Goal: Task Accomplishment & Management: Manage account settings

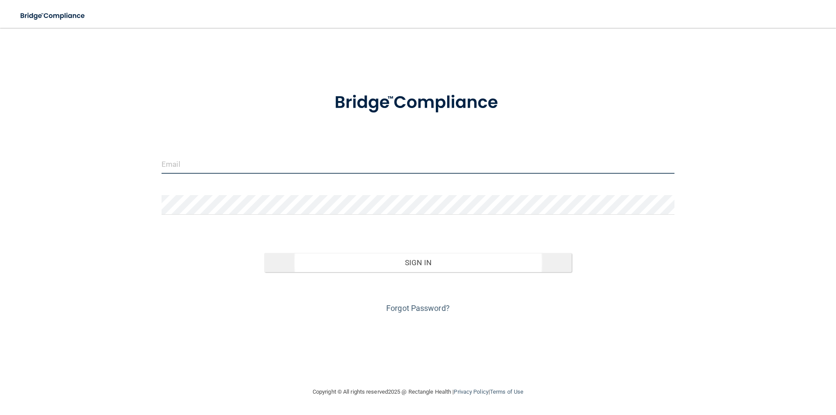
type input "[EMAIL_ADDRESS][DOMAIN_NAME]"
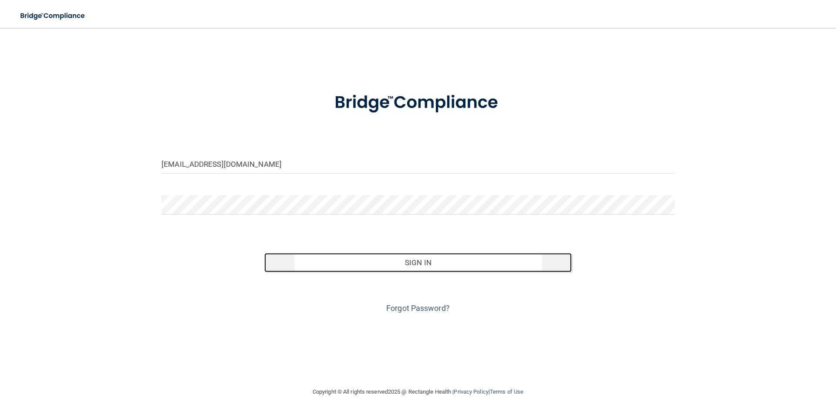
click at [292, 261] on button "Sign In" at bounding box center [418, 262] width 308 height 19
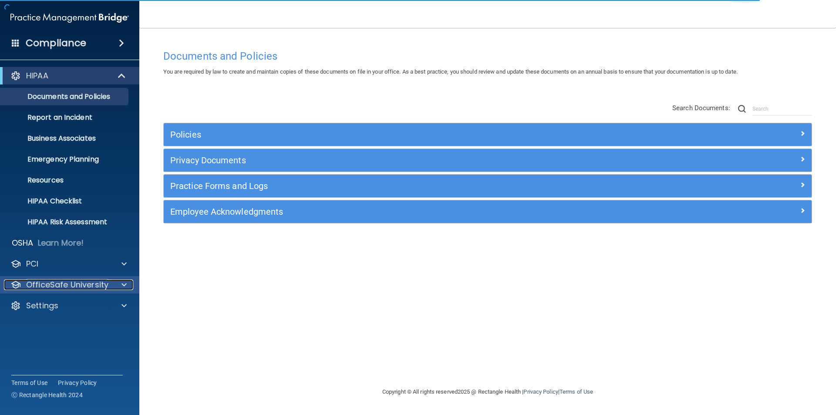
click at [68, 287] on p "OfficeSafe University" at bounding box center [67, 285] width 82 height 10
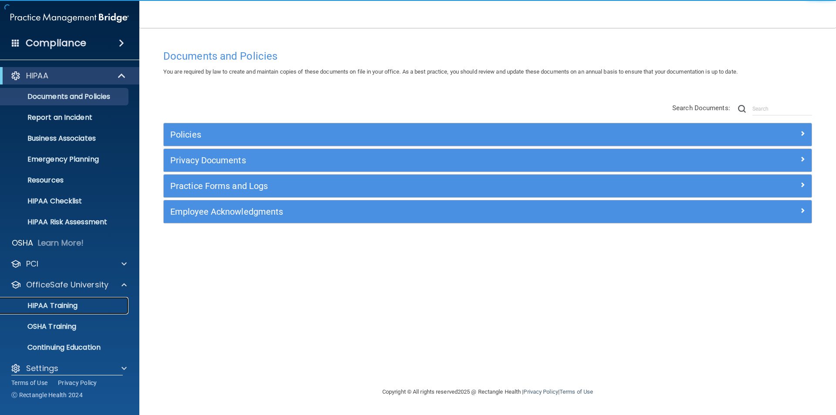
click at [70, 306] on p "HIPAA Training" at bounding box center [42, 305] width 72 height 9
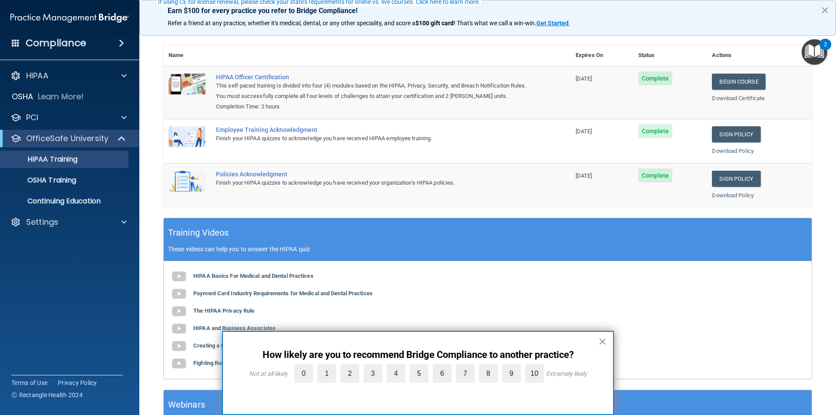
scroll to position [131, 0]
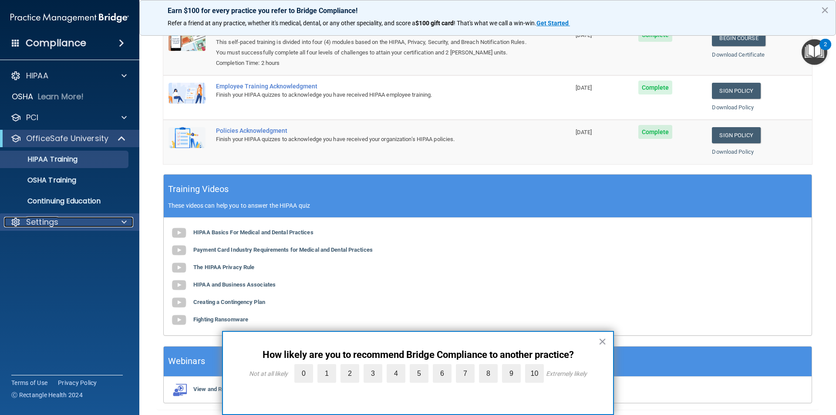
click at [88, 221] on div "Settings" at bounding box center [58, 222] width 108 height 10
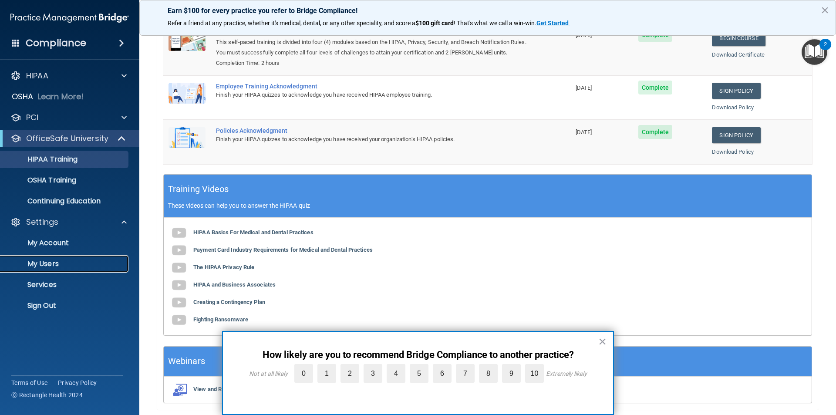
click at [58, 263] on p "My Users" at bounding box center [65, 264] width 119 height 9
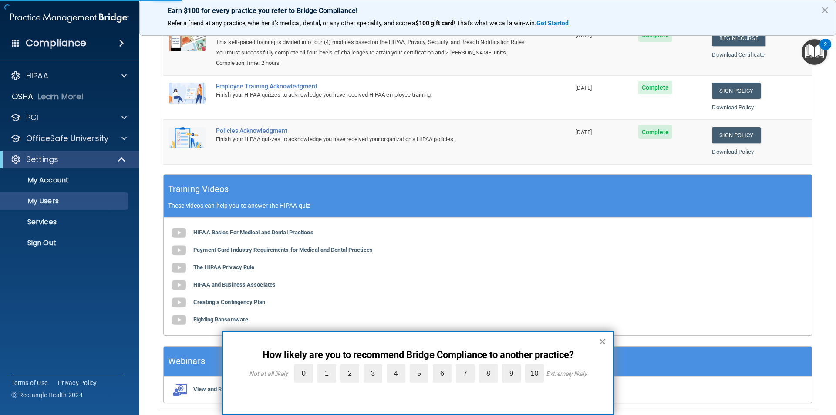
click at [601, 344] on button "×" at bounding box center [602, 341] width 8 height 14
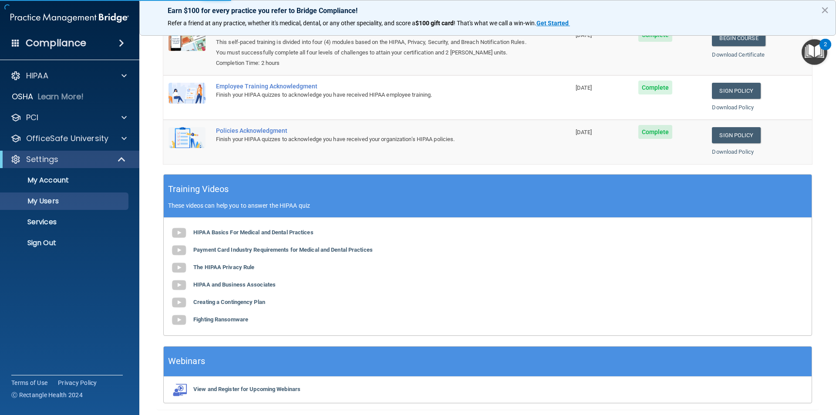
select select "20"
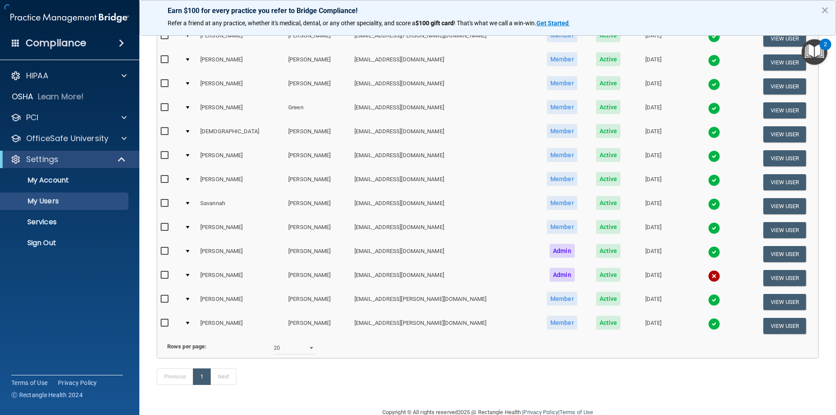
scroll to position [132, 0]
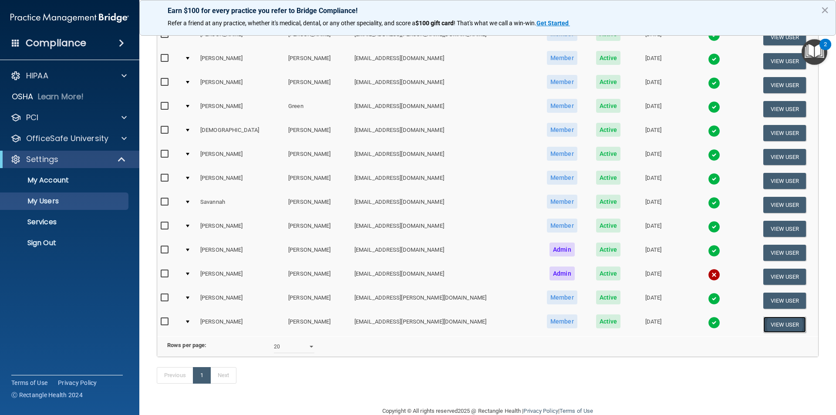
click at [763, 326] on button "View User" at bounding box center [784, 325] width 43 height 16
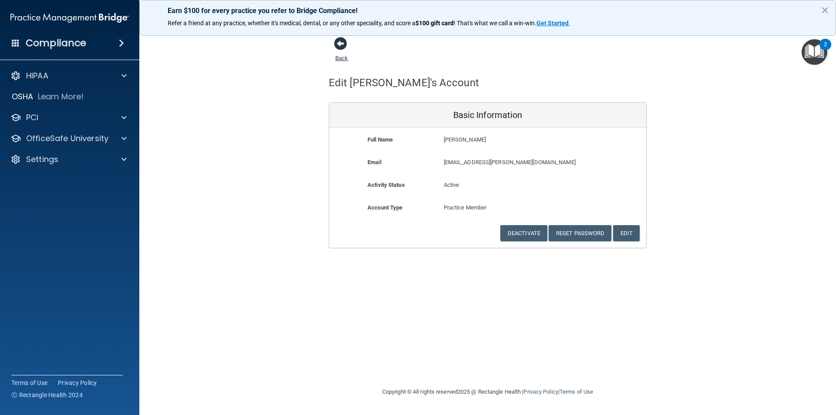
click at [341, 47] on span at bounding box center [340, 43] width 13 height 13
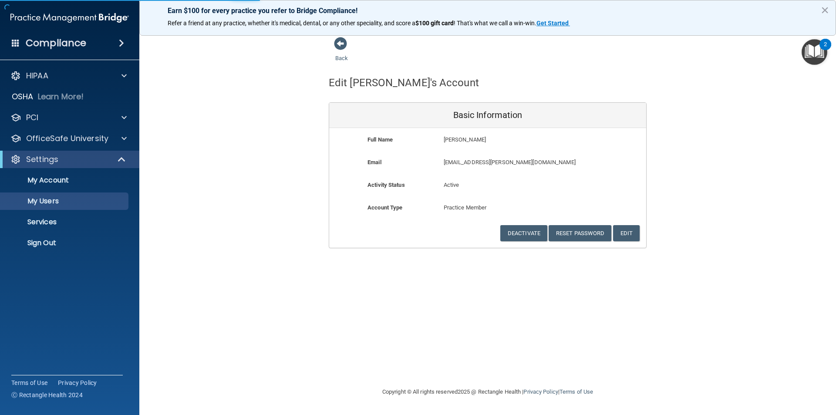
select select "20"
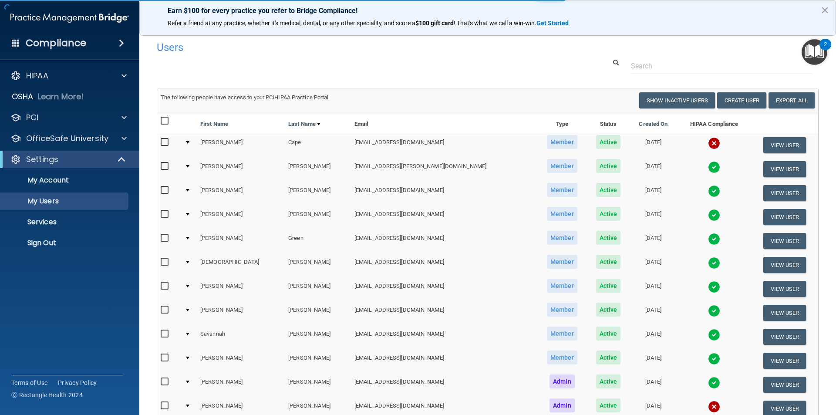
scroll to position [162, 0]
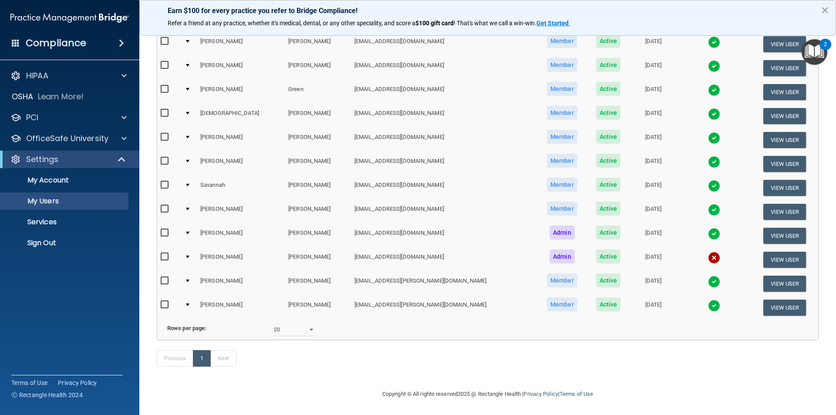
click at [708, 300] on img at bounding box center [714, 306] width 12 height 12
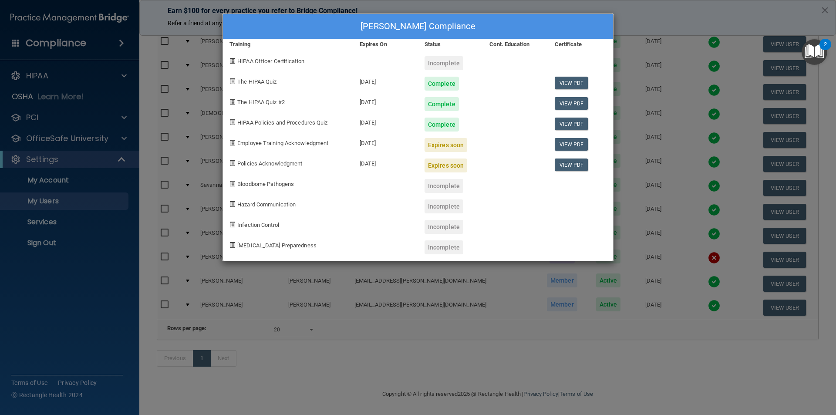
click at [648, 123] on div "[PERSON_NAME] Compliance Training Expires On Status Cont. Education Certificate…" at bounding box center [418, 207] width 836 height 415
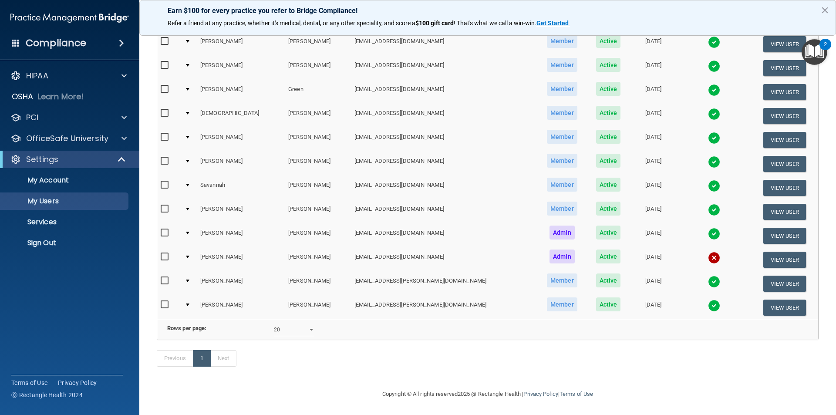
scroll to position [31, 0]
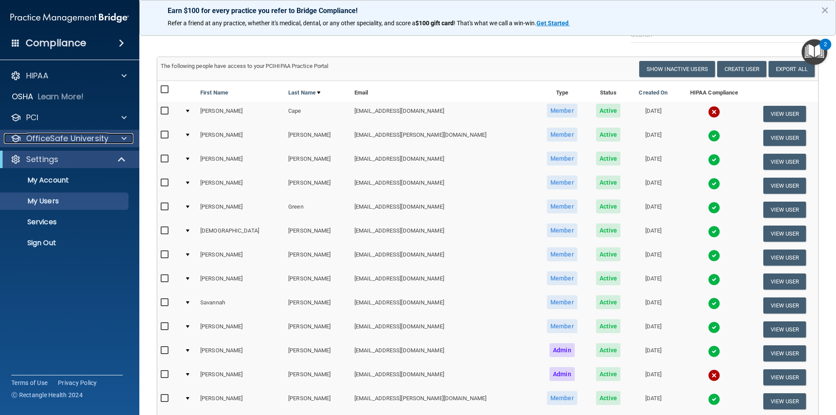
click at [72, 142] on p "OfficeSafe University" at bounding box center [67, 138] width 82 height 10
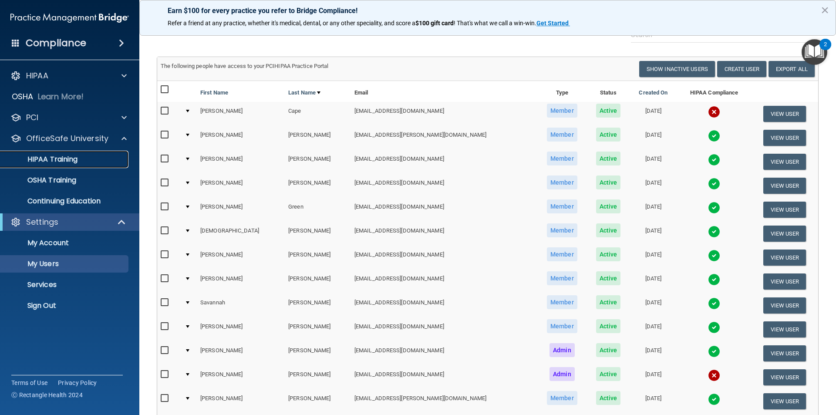
click at [71, 155] on p "HIPAA Training" at bounding box center [42, 159] width 72 height 9
